Goal: Check status: Check status

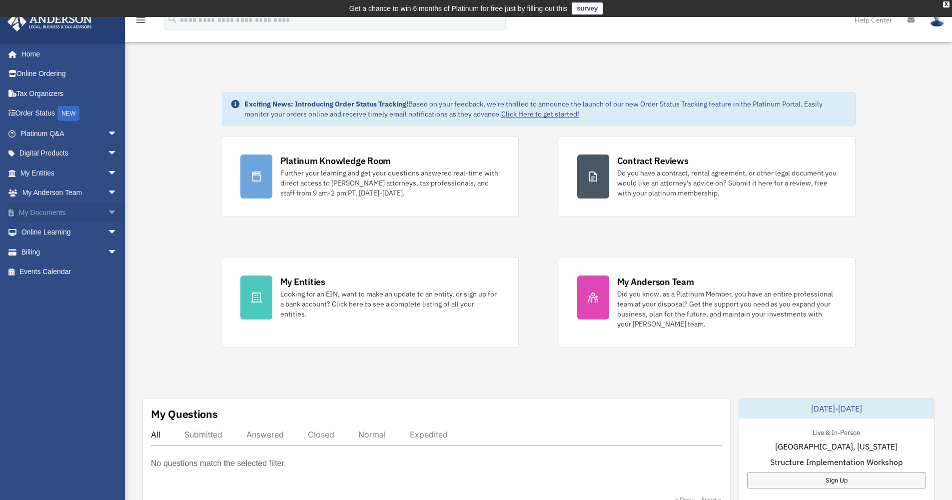
click at [107, 208] on span "arrow_drop_down" at bounding box center [117, 212] width 20 height 20
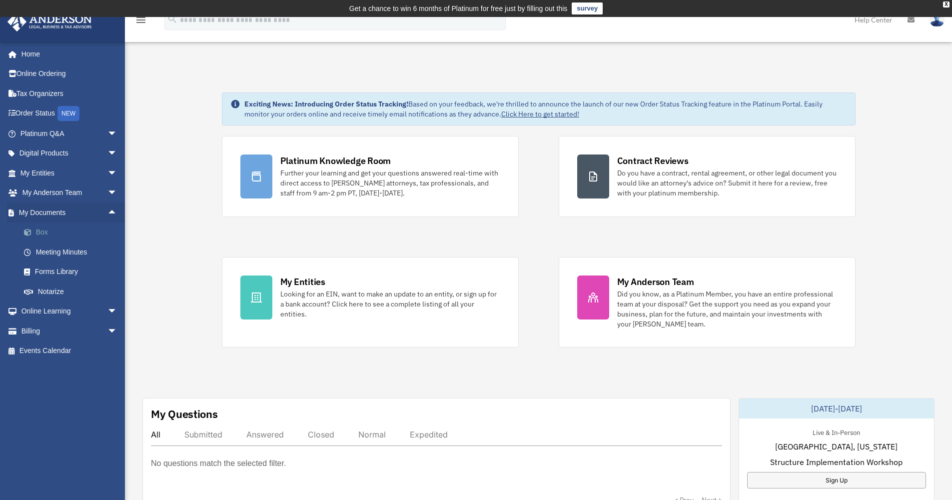
click at [40, 228] on link "Box" at bounding box center [73, 232] width 118 height 20
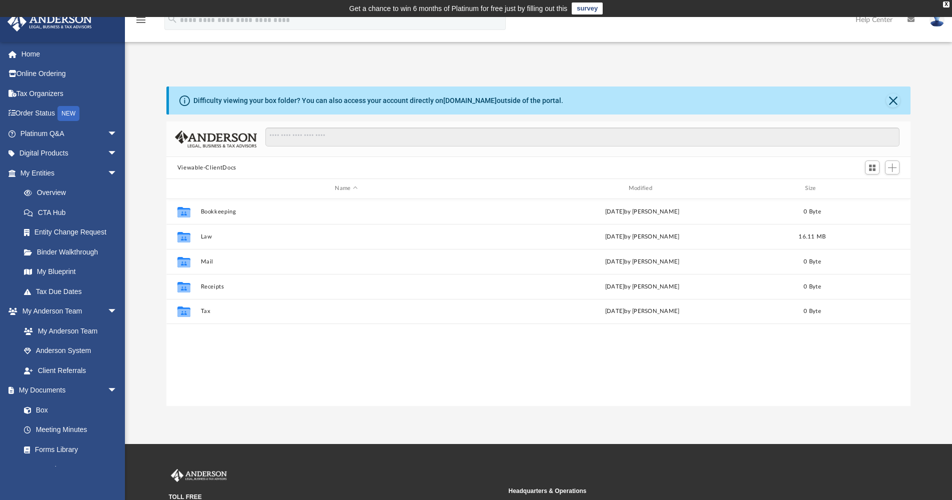
scroll to position [220, 736]
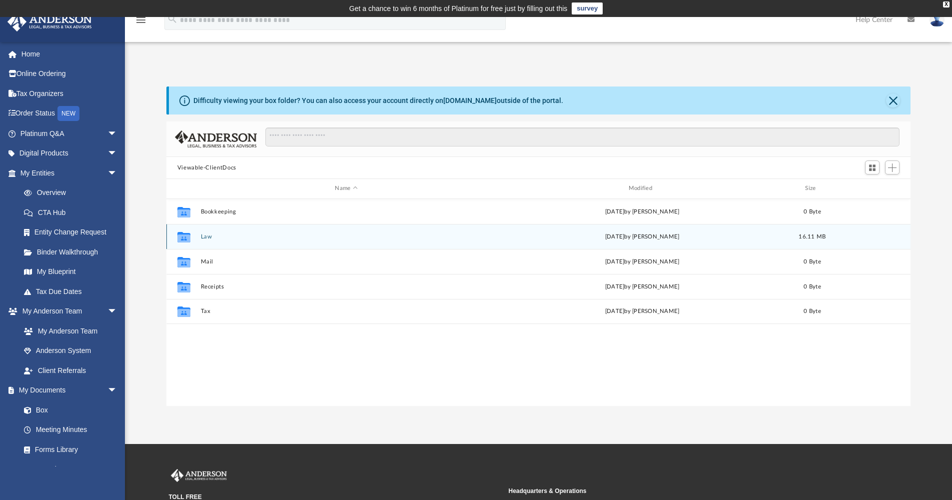
click at [206, 235] on button "Law" at bounding box center [345, 236] width 291 height 6
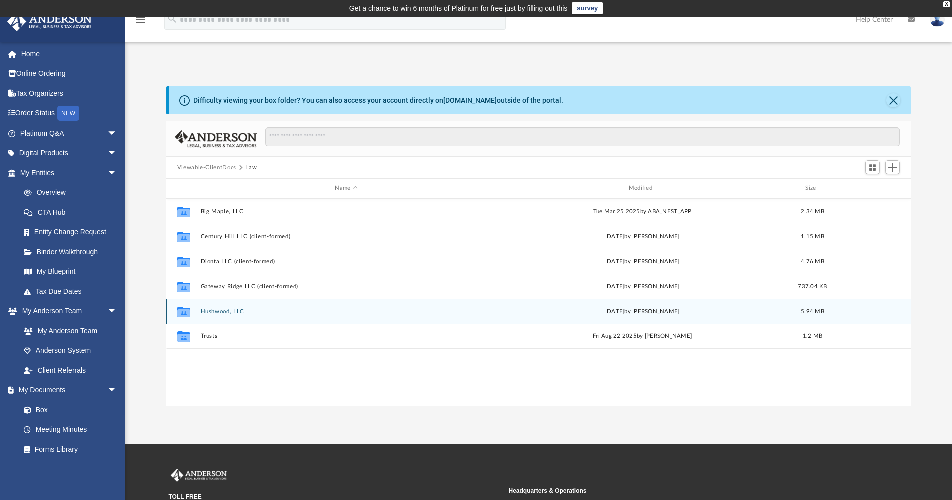
click at [220, 310] on button "Hushwood, LLC" at bounding box center [345, 311] width 291 height 6
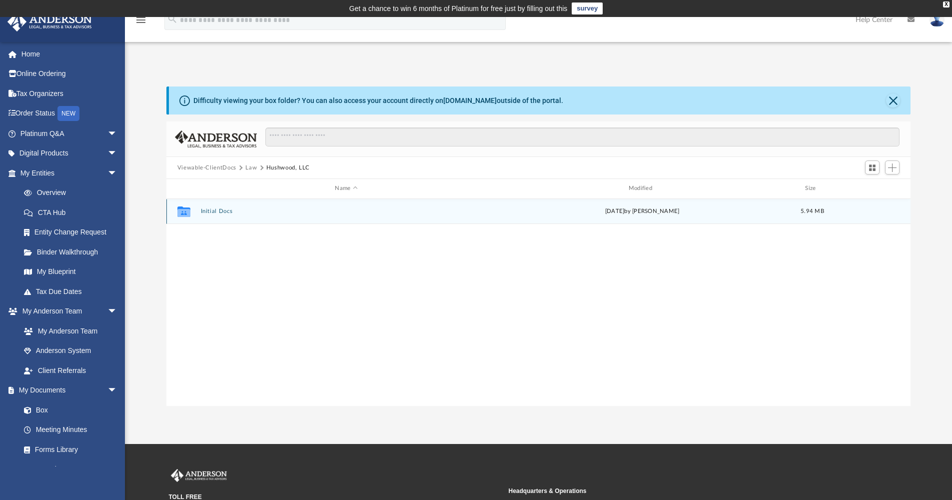
click at [215, 210] on button "Initial Docs" at bounding box center [345, 211] width 291 height 6
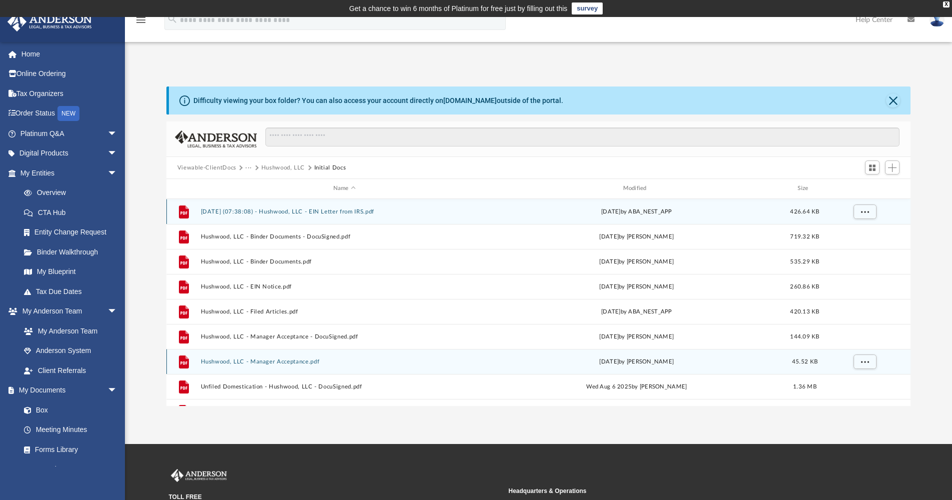
scroll to position [0, 0]
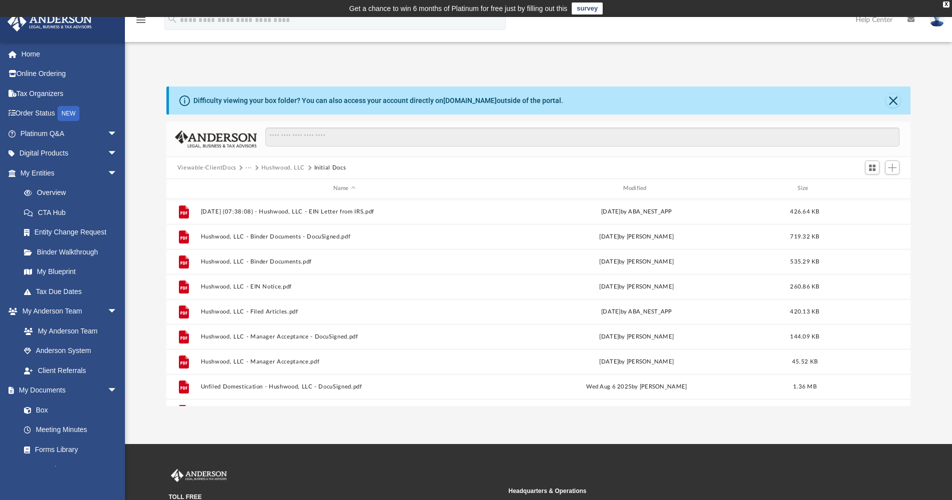
click at [640, 66] on div "Difficulty viewing your box folder? You can also access your account directly o…" at bounding box center [538, 235] width 827 height 340
click at [37, 111] on link "Order Status NEW" at bounding box center [69, 113] width 125 height 20
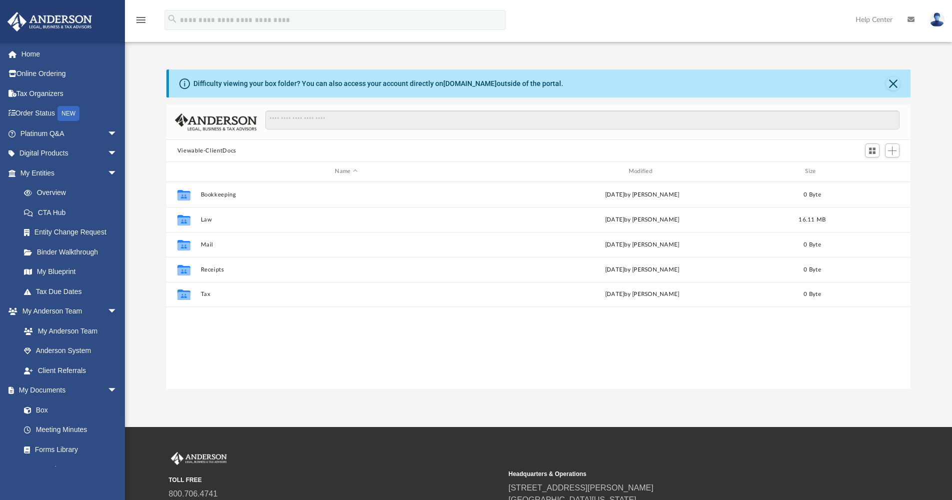
scroll to position [220, 736]
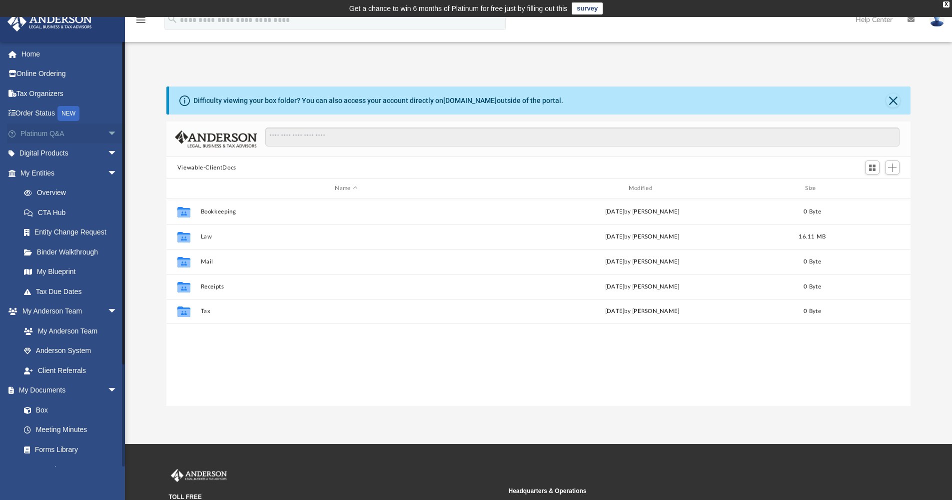
click at [107, 131] on span "arrow_drop_down" at bounding box center [117, 133] width 20 height 20
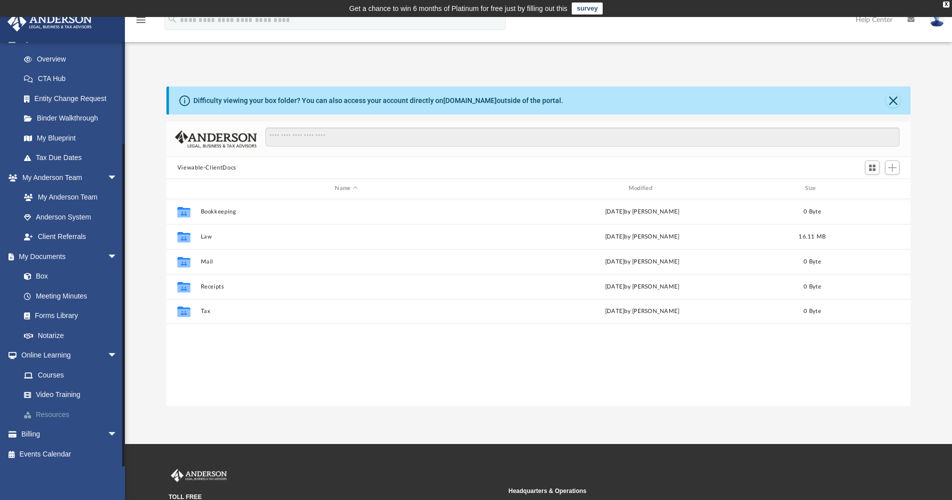
scroll to position [338, 0]
click at [107, 432] on span "arrow_drop_down" at bounding box center [117, 434] width 20 height 20
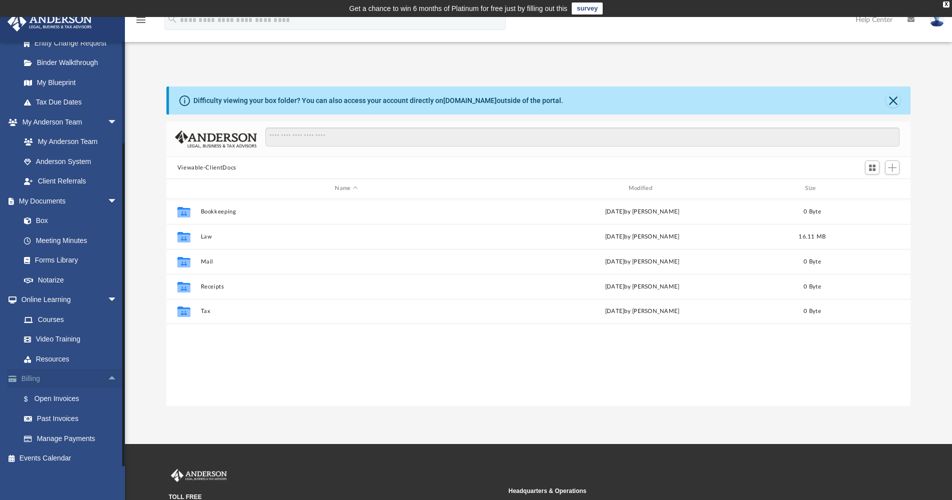
scroll to position [396, 0]
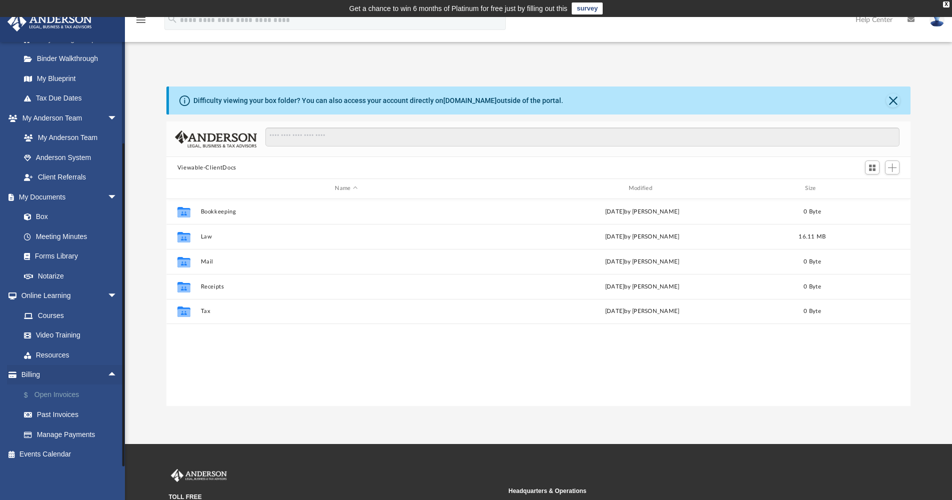
click at [59, 396] on link "$ Open Invoices" at bounding box center [73, 394] width 118 height 20
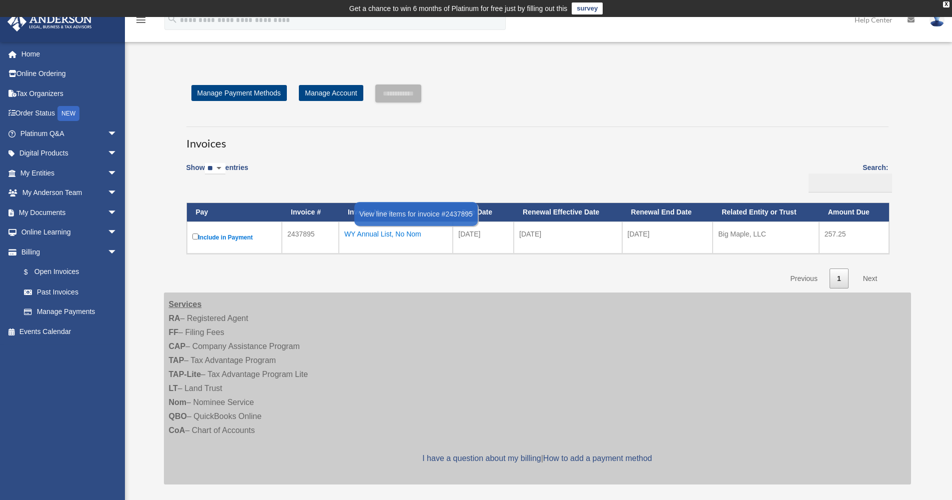
click at [390, 231] on div "WY Annual List, No Nom" at bounding box center [395, 234] width 103 height 14
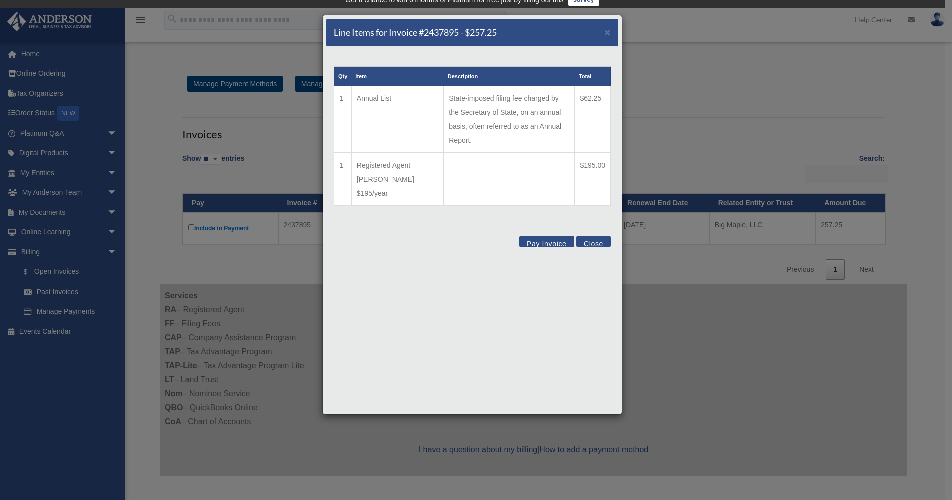
scroll to position [8, 0]
click at [595, 236] on button "Close" at bounding box center [593, 241] width 34 height 11
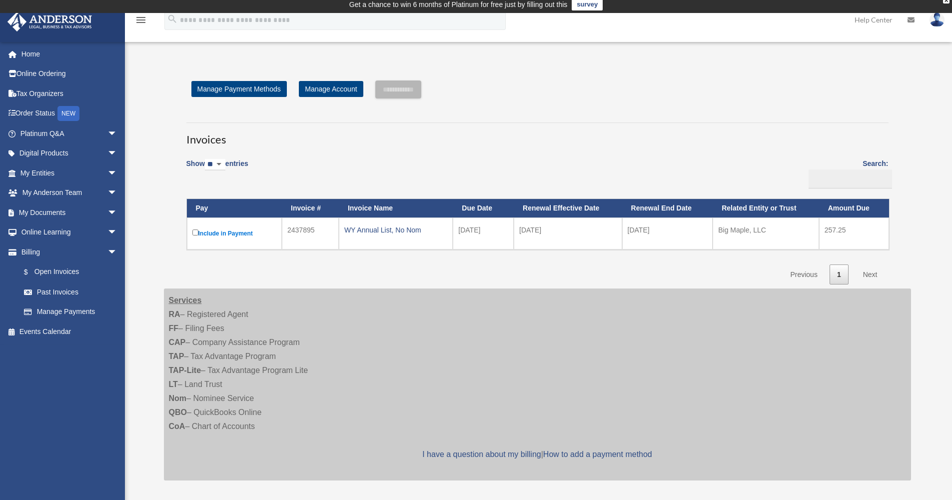
scroll to position [3, 0]
click at [34, 109] on link "Order Status NEW" at bounding box center [69, 113] width 125 height 20
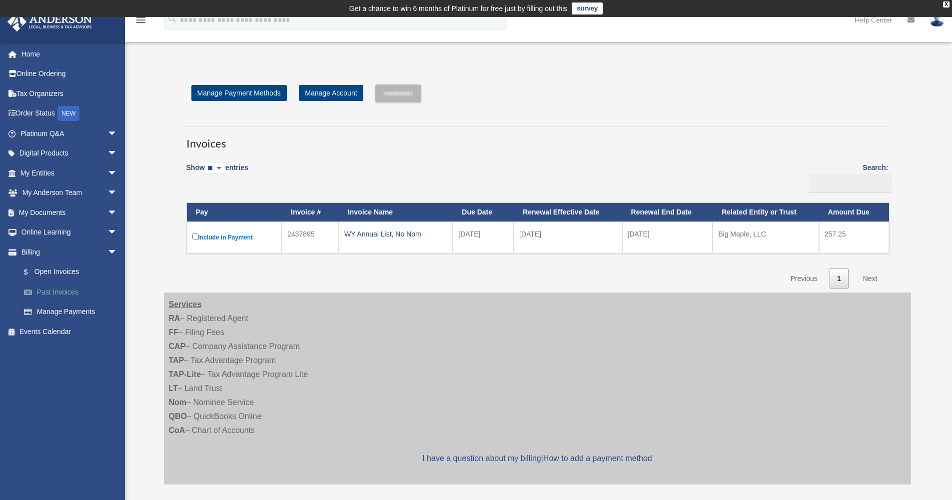
click at [62, 289] on link "Past Invoices" at bounding box center [73, 292] width 118 height 20
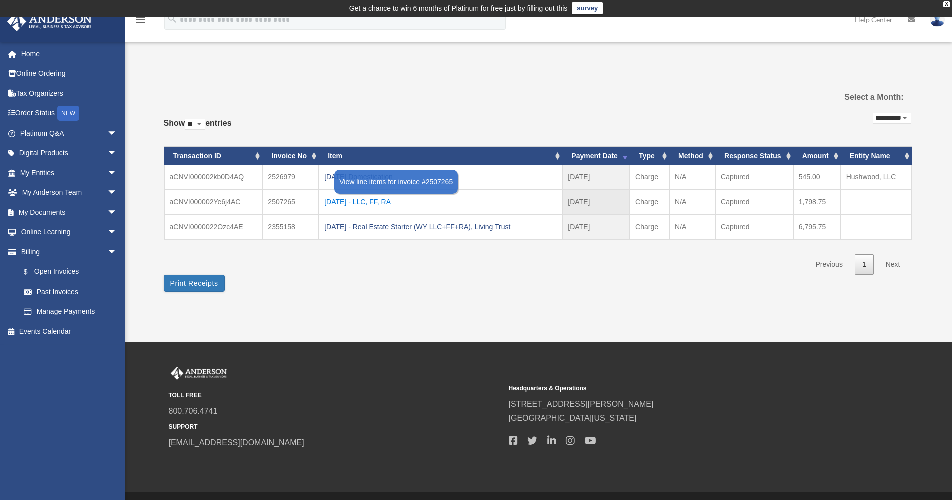
click at [364, 201] on div "2025.06.04 - LLC, FF, RA" at bounding box center [440, 202] width 232 height 14
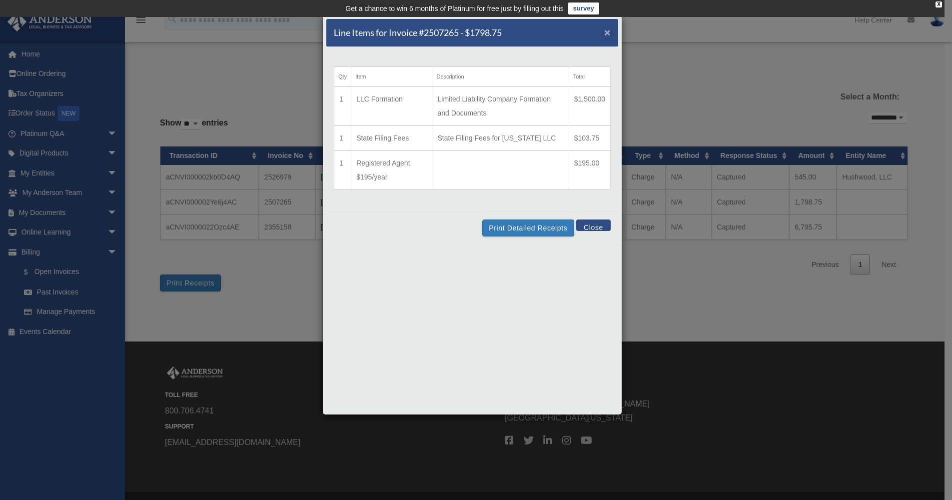
click at [607, 33] on span "×" at bounding box center [607, 31] width 6 height 11
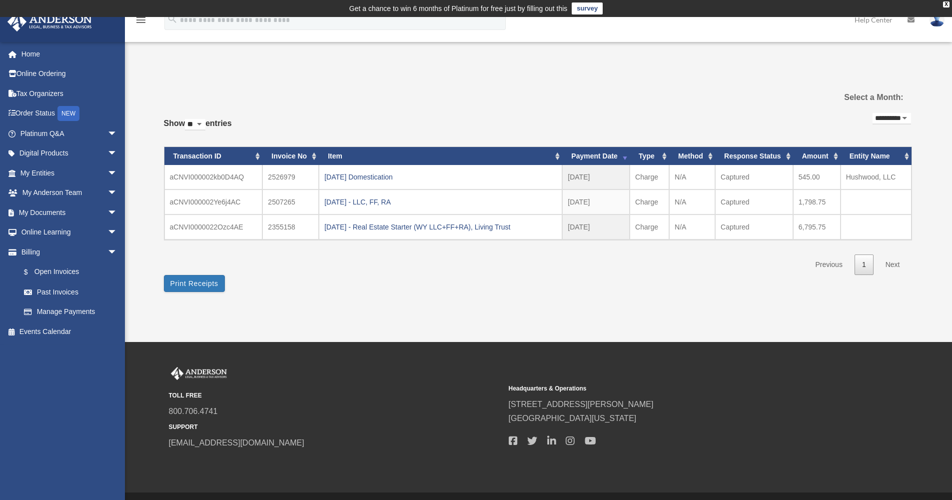
click at [388, 288] on div "**********" at bounding box center [537, 187] width 747 height 207
